Goal: Information Seeking & Learning: Check status

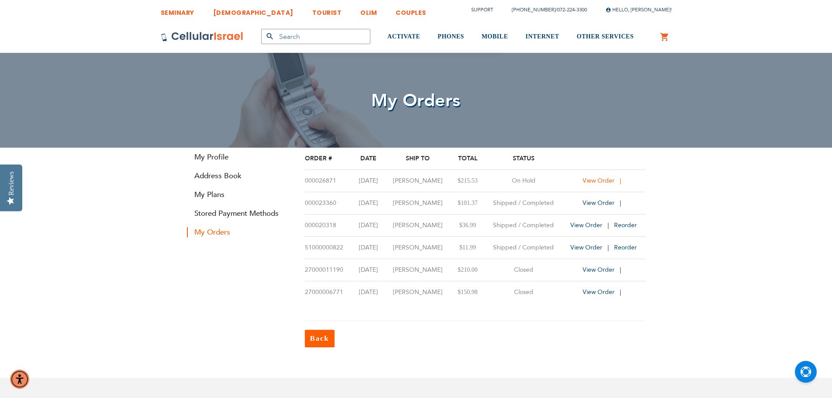
type input "[EMAIL_ADDRESS][DOMAIN_NAME]"
click at [601, 181] on span "View Order" at bounding box center [598, 180] width 32 height 8
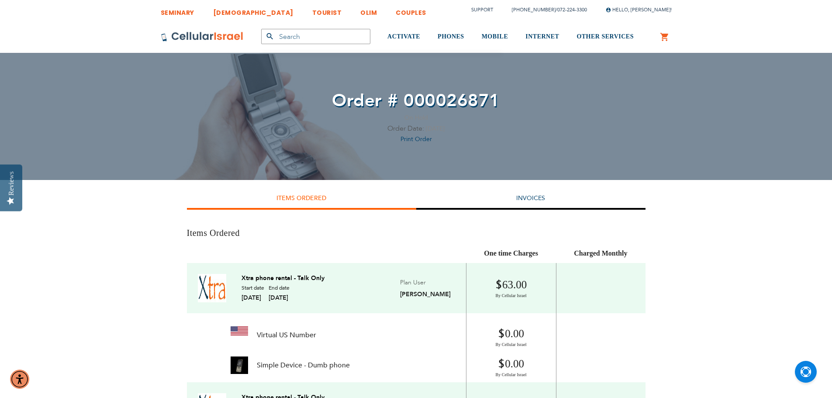
type input "[EMAIL_ADDRESS][DOMAIN_NAME]"
drag, startPoint x: 498, startPoint y: 97, endPoint x: 408, endPoint y: 99, distance: 89.9
click at [408, 99] on span "Order # 000026871" at bounding box center [416, 101] width 168 height 24
drag, startPoint x: 448, startPoint y: 106, endPoint x: 417, endPoint y: 111, distance: 31.5
click at [417, 111] on span "Order # 000026871" at bounding box center [416, 101] width 168 height 24
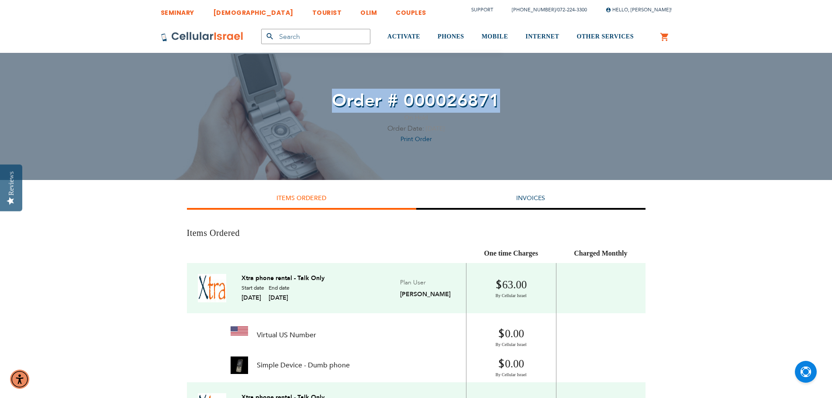
drag, startPoint x: 336, startPoint y: 100, endPoint x: 497, endPoint y: 101, distance: 161.1
click at [497, 101] on span "Order # 000026871" at bounding box center [416, 101] width 168 height 24
copy span "Order # 000026871"
click at [485, 10] on link "Support" at bounding box center [482, 10] width 22 height 7
